Goal: Task Accomplishment & Management: Manage account settings

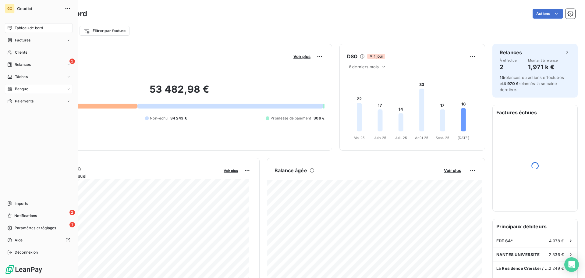
click at [22, 89] on span "Banque" at bounding box center [21, 88] width 13 height 5
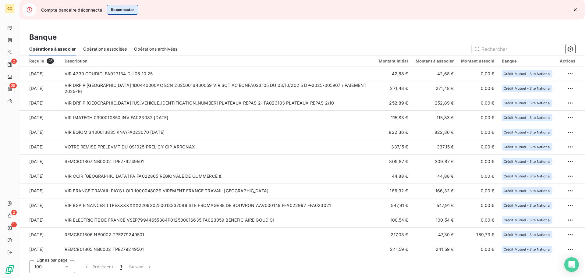
click at [127, 10] on button "Reconnecter" at bounding box center [122, 10] width 31 height 10
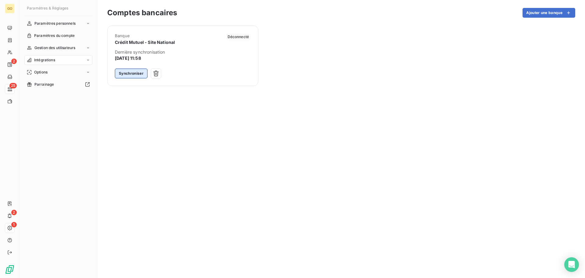
click at [124, 70] on button "Synchroniser" at bounding box center [131, 74] width 33 height 10
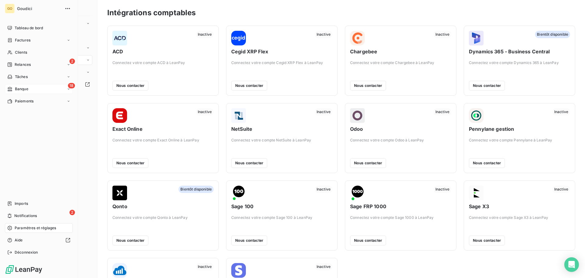
click at [38, 88] on div "18 Banque" at bounding box center [39, 89] width 68 height 10
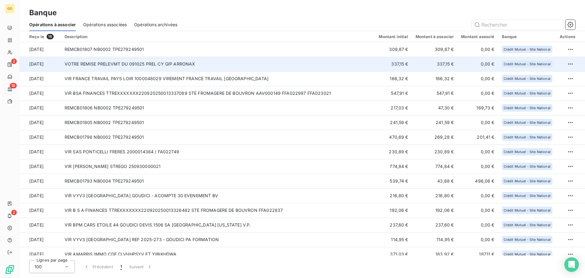
click at [172, 61] on td "VOTRE REMISE PRELEVMT DU 091025 PREL CY GIP ARRONAX" at bounding box center [218, 64] width 315 height 15
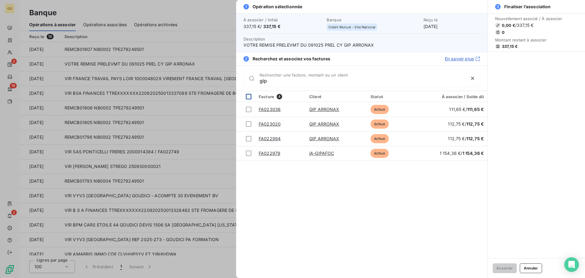
type input "gip"
click at [248, 99] on div at bounding box center [248, 96] width 5 height 5
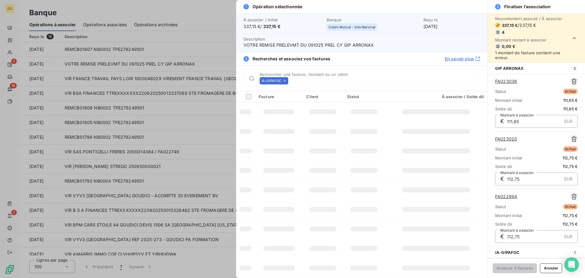
scroll to position [62, 0]
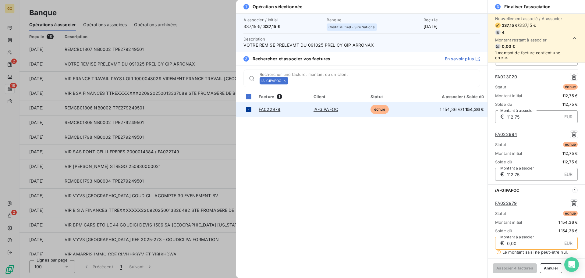
click at [249, 110] on icon at bounding box center [249, 110] width 4 height 4
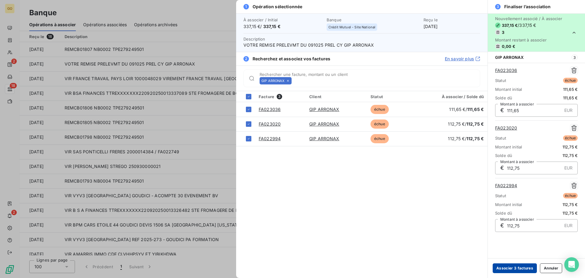
click at [514, 267] on button "Associer 3 factures" at bounding box center [515, 268] width 44 height 10
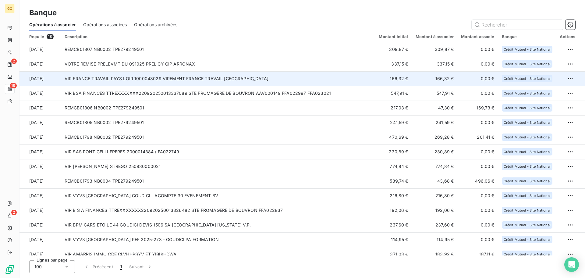
click at [135, 78] on td "VIR FRANCE TRAVAIL PAYS LOIR 1000048029 VIREMENT FRANCE TRAVAIL [GEOGRAPHIC_DAT…" at bounding box center [218, 78] width 315 height 15
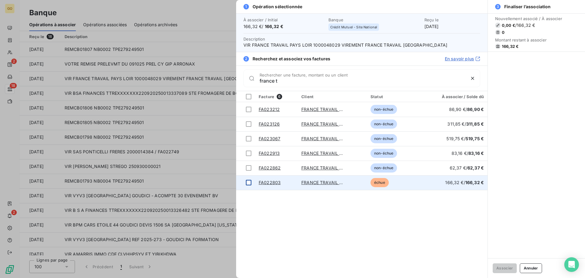
type input "france t"
click at [247, 182] on div at bounding box center [248, 182] width 5 height 5
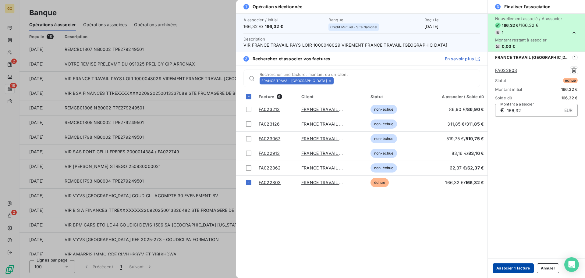
click at [509, 267] on button "Associer 1 facture" at bounding box center [513, 268] width 41 height 10
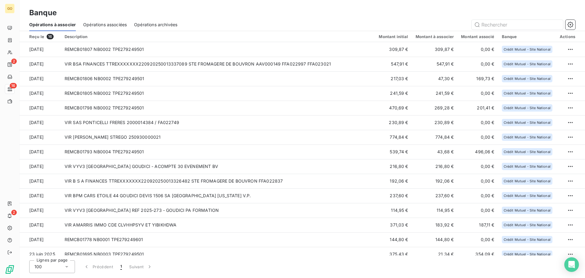
click at [103, 24] on span "Opérations associées" at bounding box center [105, 25] width 44 height 6
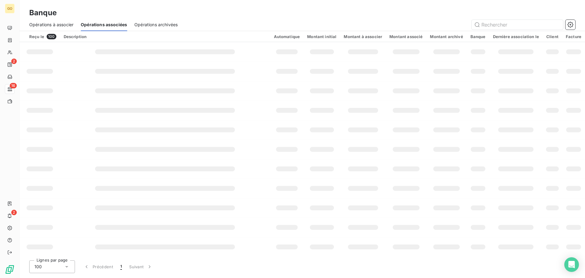
click at [59, 26] on span "Opérations à associer" at bounding box center [51, 25] width 44 height 6
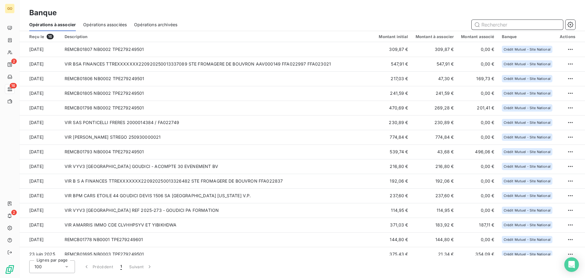
click at [111, 20] on div "Opérations associées" at bounding box center [105, 24] width 44 height 13
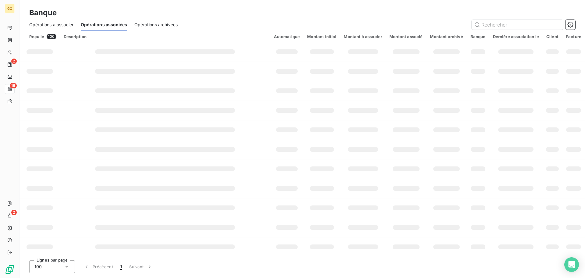
click at [52, 25] on span "Opérations à associer" at bounding box center [51, 25] width 44 height 6
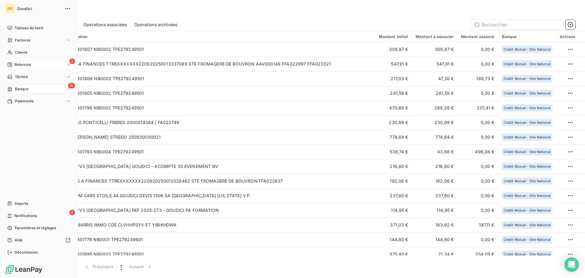
click at [30, 66] on span "Relances" at bounding box center [23, 64] width 16 height 5
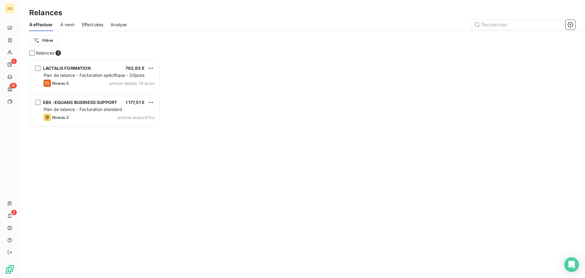
scroll to position [213, 125]
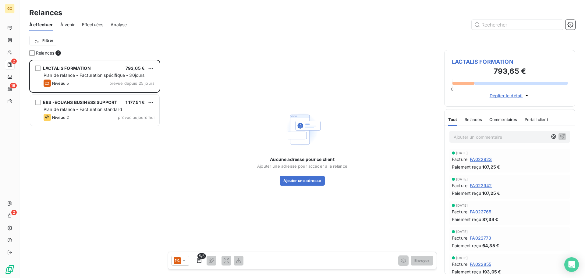
click at [66, 27] on span "À venir" at bounding box center [67, 25] width 14 height 6
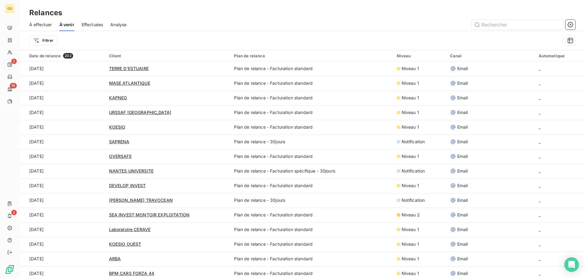
click at [91, 24] on span "Effectuées" at bounding box center [93, 25] width 22 height 6
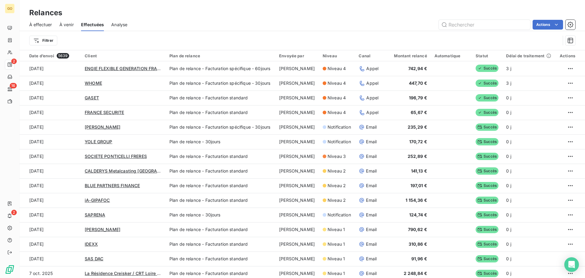
click at [123, 23] on span "Analyse" at bounding box center [119, 25] width 16 height 6
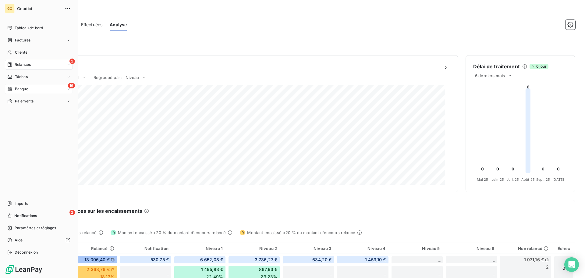
click at [24, 90] on span "Banque" at bounding box center [21, 88] width 13 height 5
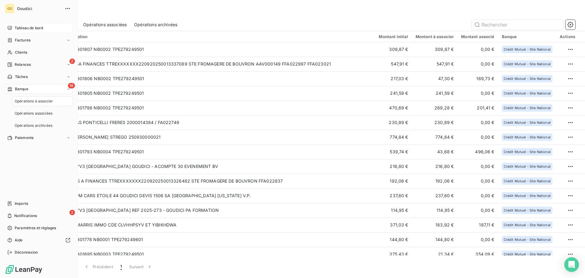
click at [33, 27] on span "Tableau de bord" at bounding box center [29, 27] width 28 height 5
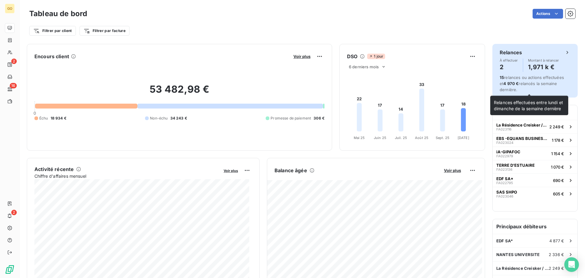
click at [524, 83] on span "15 relances ou actions effectuées et 4 970 € relancés la semaine dernière." at bounding box center [532, 83] width 64 height 17
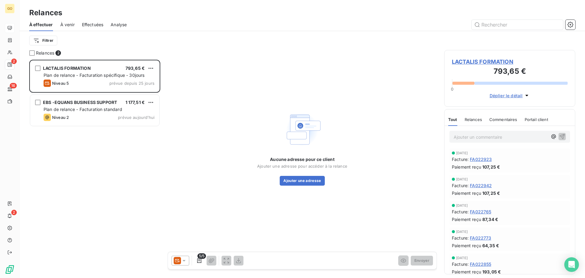
scroll to position [213, 125]
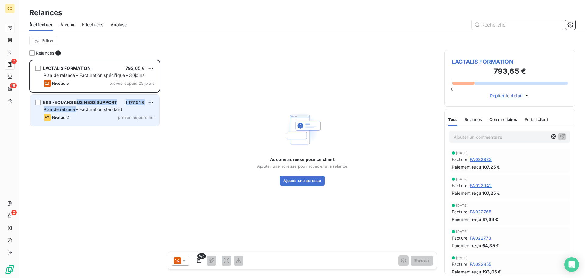
click at [77, 106] on div "EBS -EQUANS BUSINESS SUPPORT 1 177,51 € Plan de relance - Facturation standard …" at bounding box center [94, 110] width 129 height 31
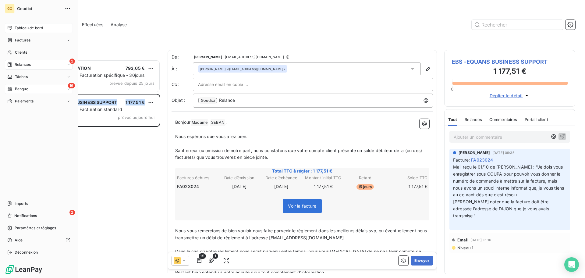
click at [47, 90] on div "16 Banque" at bounding box center [39, 89] width 68 height 10
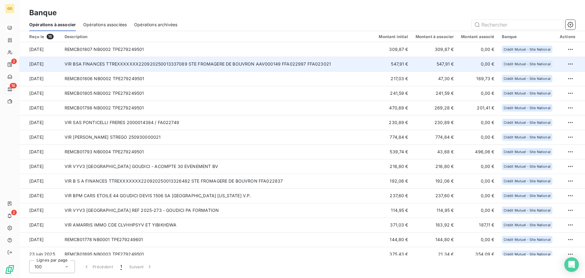
click at [147, 65] on td "VIR BSA FINANCES TTREXXXXXXX220920250013337089 STE FROMAGERE DE BOUVRON AAV0001…" at bounding box center [218, 64] width 315 height 15
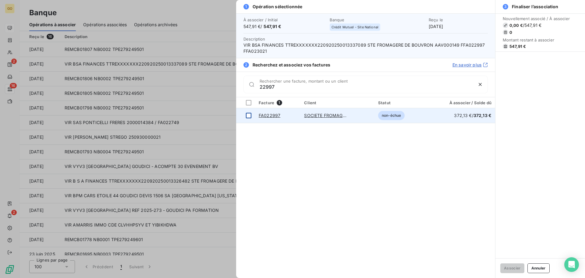
type input "22997"
click at [249, 116] on div at bounding box center [248, 115] width 5 height 5
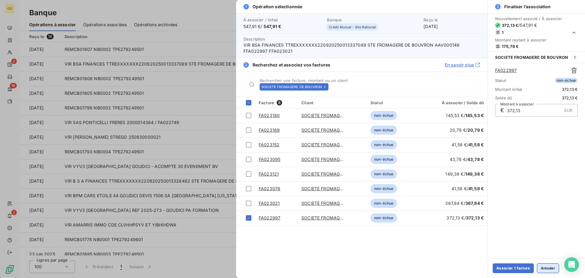
click at [548, 268] on button "Annuler" at bounding box center [548, 268] width 22 height 10
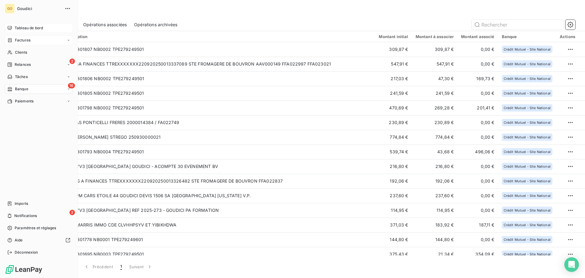
click at [22, 40] on span "Factures" at bounding box center [23, 40] width 16 height 5
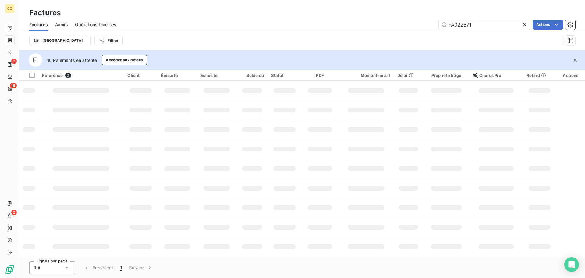
click at [92, 25] on span "Opérations Diverses" at bounding box center [95, 25] width 41 height 6
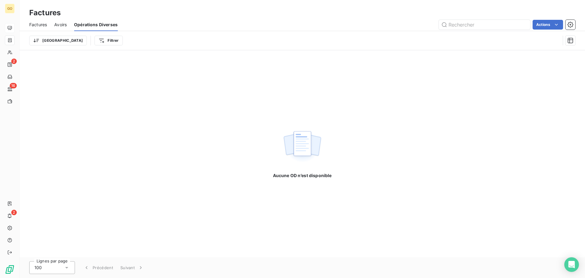
click at [59, 23] on span "Avoirs" at bounding box center [60, 25] width 13 height 6
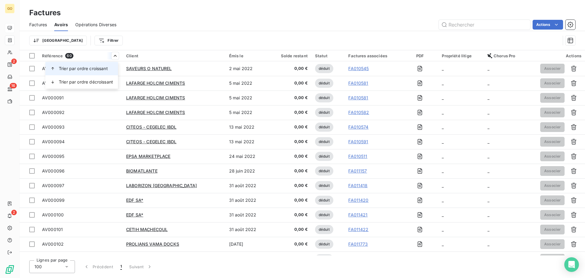
click at [103, 70] on span "Trier par ordre croissant" at bounding box center [83, 69] width 49 height 6
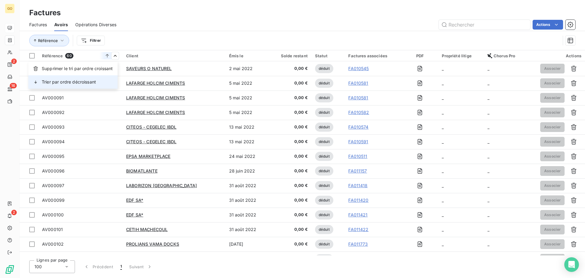
click at [90, 83] on span "Trier par ordre décroissant" at bounding box center [69, 82] width 54 height 6
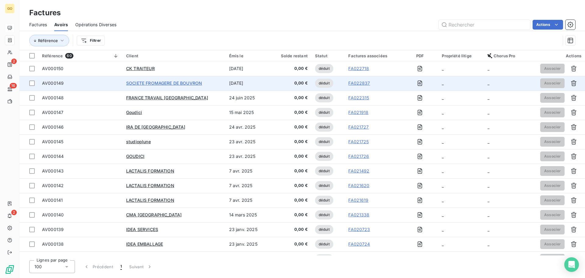
click at [181, 81] on span "SOCIETE FROMAGERE DE BOUVRON" at bounding box center [164, 83] width 76 height 5
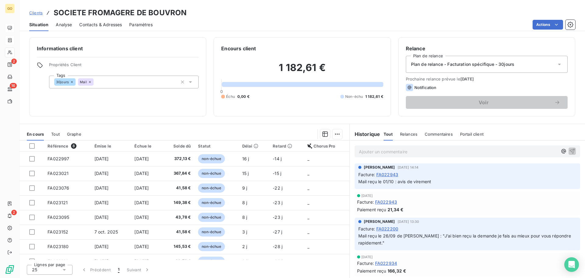
click at [58, 134] on span "Tout" at bounding box center [55, 134] width 9 height 5
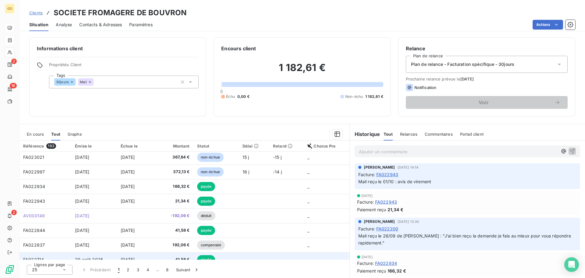
scroll to position [76, 0]
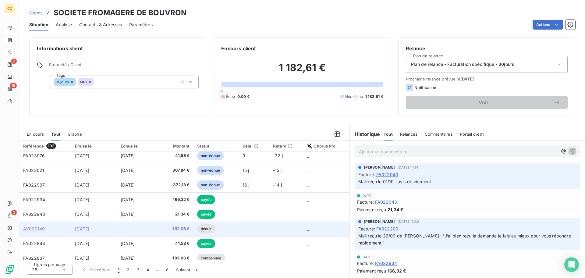
click at [125, 229] on td at bounding box center [138, 229] width 42 height 15
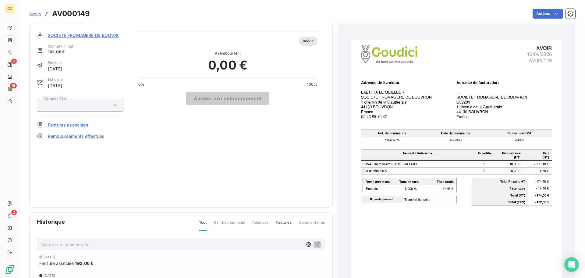
click at [64, 125] on span "Factures associées" at bounding box center [68, 125] width 41 height 6
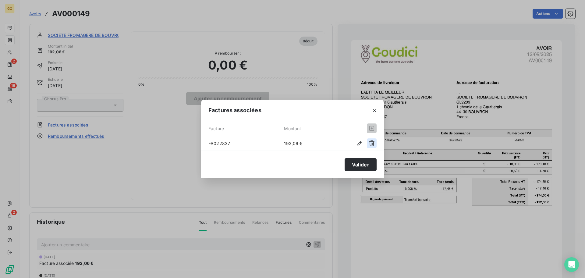
click at [370, 144] on icon "button" at bounding box center [372, 143] width 6 height 6
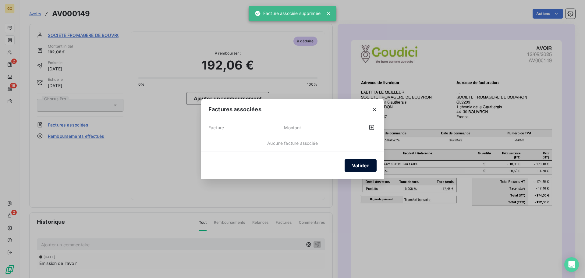
click at [363, 166] on button "Valider" at bounding box center [361, 165] width 32 height 13
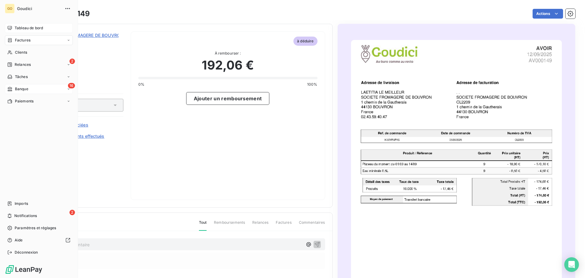
click at [25, 89] on span "Banque" at bounding box center [21, 88] width 13 height 5
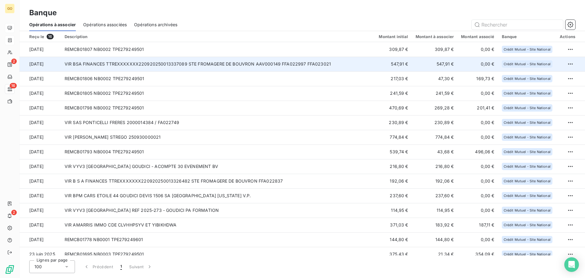
click at [162, 67] on td "VIR BSA FINANCES TTREXXXXXXX220920250013337089 STE FROMAGERE DE BOUVRON AAV0001…" at bounding box center [218, 64] width 315 height 15
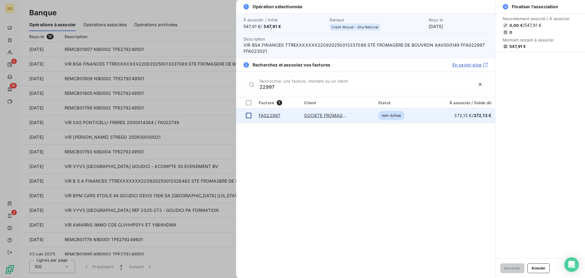
type input "22997"
click at [249, 112] on td at bounding box center [245, 115] width 19 height 15
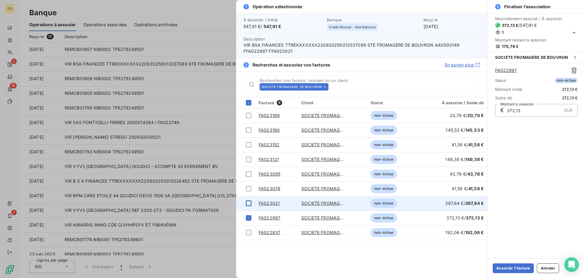
click at [250, 204] on div at bounding box center [248, 203] width 5 height 5
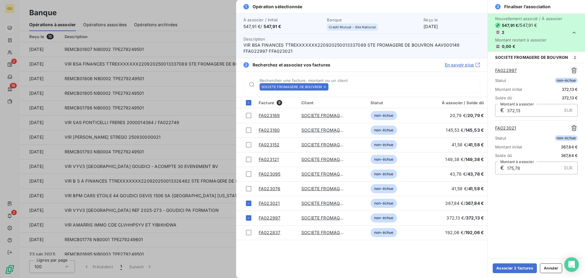
click at [326, 86] on icon at bounding box center [325, 87] width 4 height 4
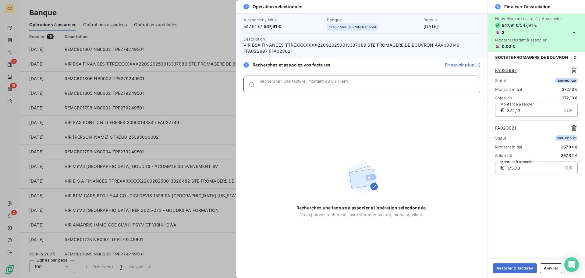
click at [302, 85] on input "Rechercher une facture, montant ou un client" at bounding box center [370, 87] width 220 height 6
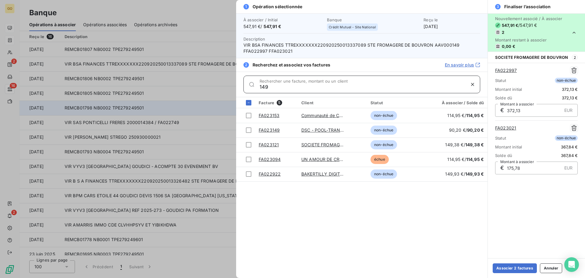
type input "149"
click at [117, 111] on div at bounding box center [292, 139] width 585 height 278
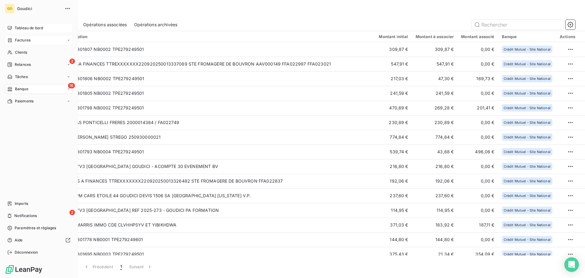
click at [34, 40] on div "Factures" at bounding box center [39, 40] width 68 height 10
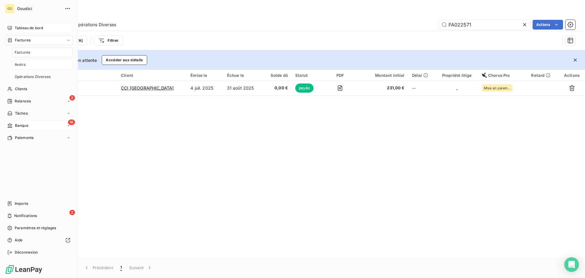
click at [32, 65] on div "Avoirs" at bounding box center [42, 65] width 61 height 10
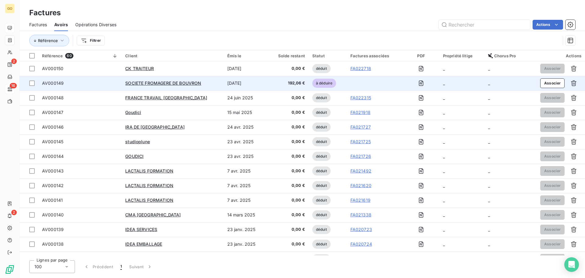
click at [217, 83] on div "SOCIETE FROMAGERE DE BOUVRON" at bounding box center [172, 83] width 95 height 6
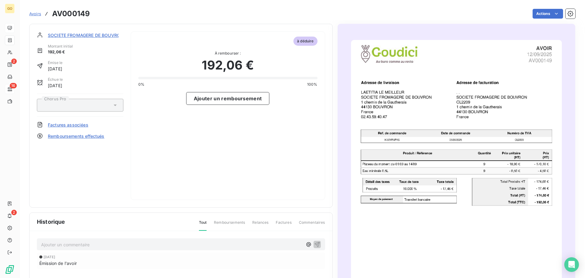
click at [74, 124] on span "Factures associées" at bounding box center [68, 125] width 41 height 6
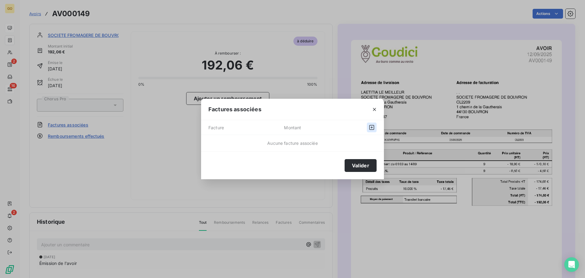
click at [373, 128] on icon "button" at bounding box center [372, 127] width 6 height 6
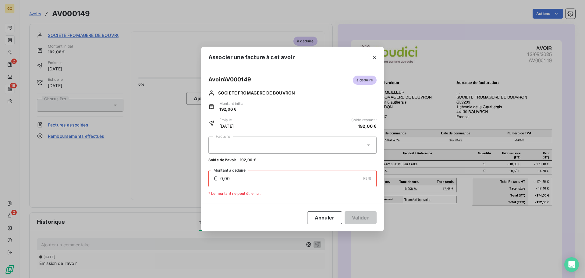
click at [253, 146] on div at bounding box center [293, 145] width 168 height 17
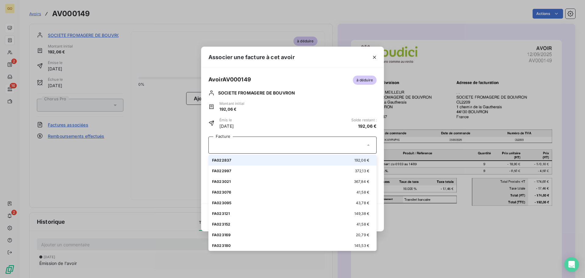
click at [99, 125] on div "Associer une facture à cet avoir Avoir AV000149 à déduire SOCIETE FROMAGERE DE …" at bounding box center [292, 139] width 585 height 278
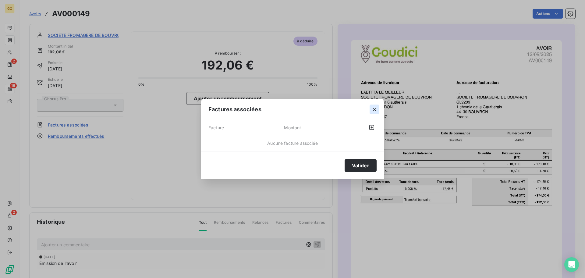
click at [374, 108] on icon "button" at bounding box center [375, 109] width 6 height 6
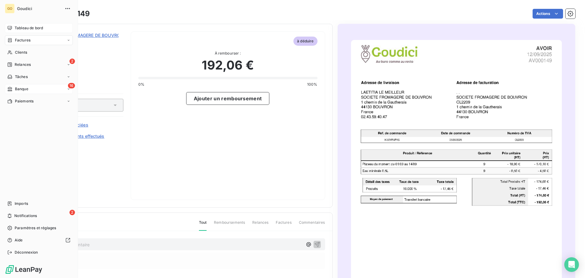
click at [23, 89] on span "Banque" at bounding box center [21, 88] width 13 height 5
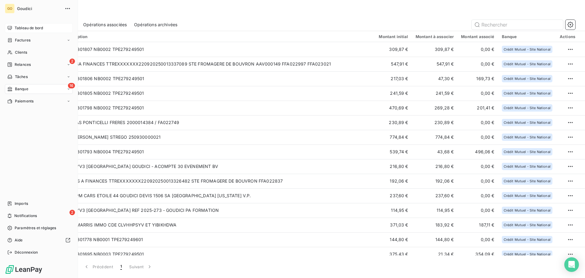
click at [22, 41] on span "Factures" at bounding box center [23, 40] width 16 height 5
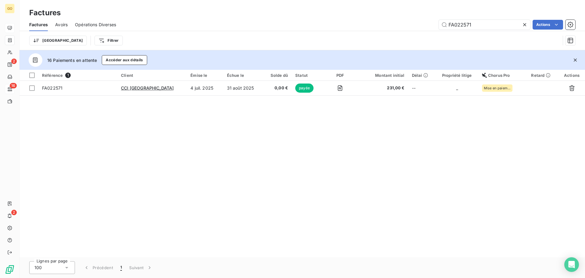
click at [64, 23] on span "Avoirs" at bounding box center [61, 25] width 13 height 6
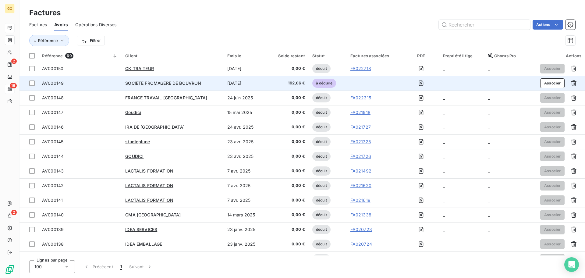
click at [217, 83] on div "SOCIETE FROMAGERE DE BOUVRON" at bounding box center [172, 83] width 95 height 6
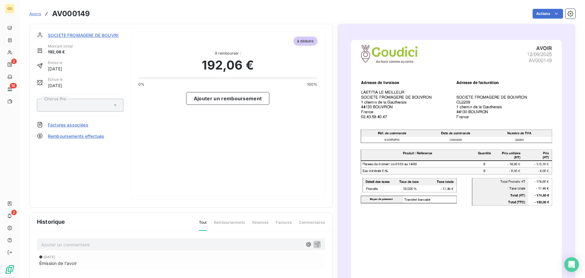
click at [77, 127] on span "Factures associées" at bounding box center [68, 125] width 41 height 6
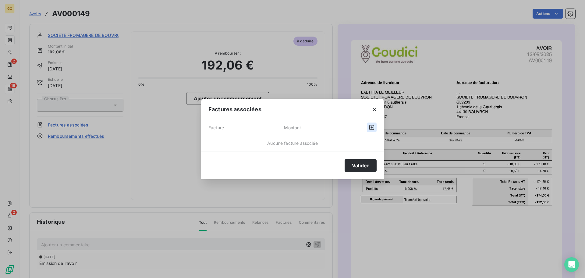
click at [371, 127] on icon "button" at bounding box center [372, 127] width 5 height 5
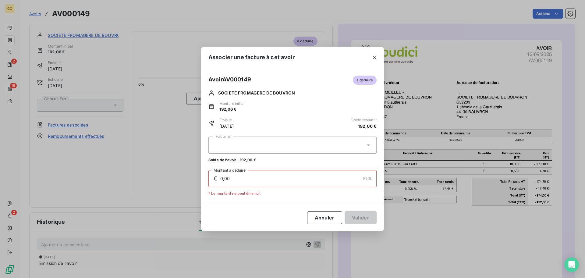
click at [249, 148] on div at bounding box center [293, 145] width 168 height 17
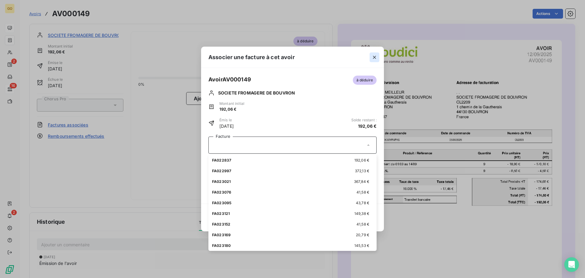
click at [373, 56] on icon "button" at bounding box center [375, 57] width 6 height 6
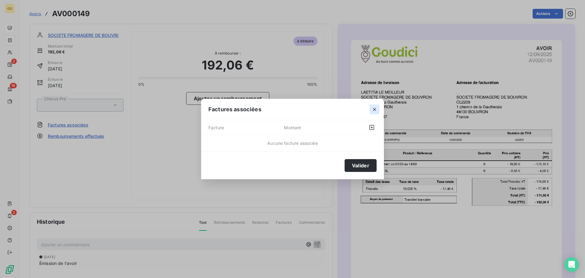
click at [374, 108] on icon "button" at bounding box center [375, 109] width 6 height 6
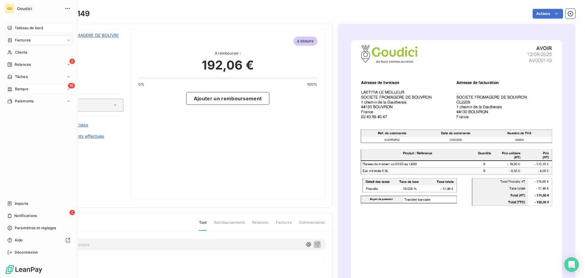
click at [30, 29] on span "Tableau de bord" at bounding box center [29, 27] width 28 height 5
